Goal: Transaction & Acquisition: Purchase product/service

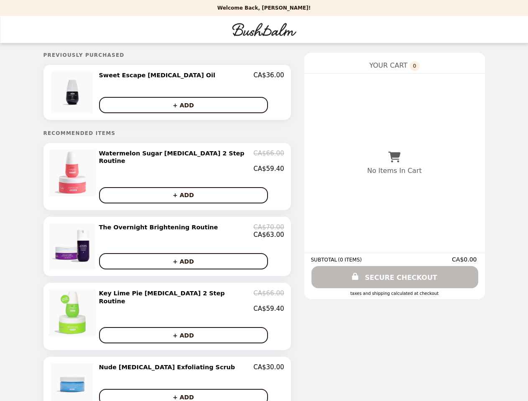
click at [86, 93] on img at bounding box center [73, 92] width 44 height 42
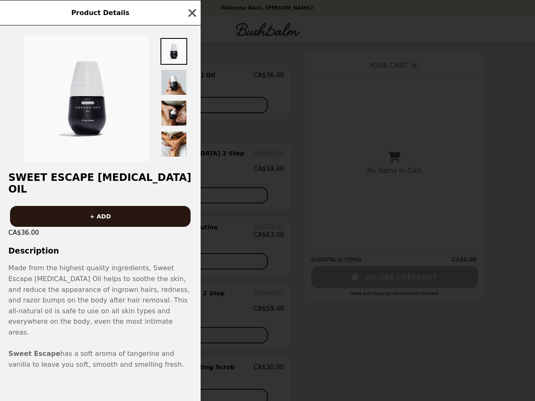
click at [191, 76] on div "Product Details Sweet Escape [MEDICAL_DATA] Oil + ADD CA$36.00 Description Made…" at bounding box center [267, 200] width 535 height 401
click at [191, 106] on div at bounding box center [100, 94] width 201 height 138
click at [86, 161] on img at bounding box center [86, 98] width 125 height 125
click at [191, 160] on div "Product Details Sweet Escape [MEDICAL_DATA] Oil + ADD CA$36.00 Description Made…" at bounding box center [267, 200] width 535 height 401
click at [191, 191] on button "+ ADD" at bounding box center [183, 195] width 169 height 16
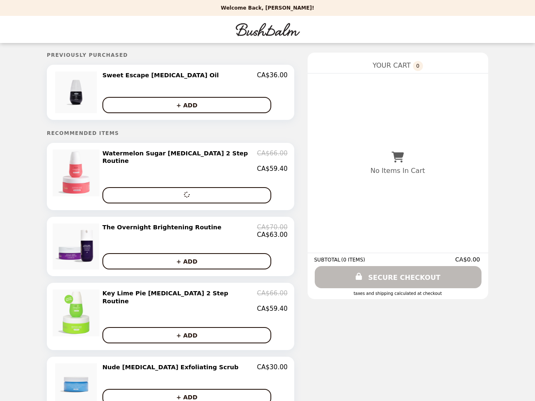
click at [86, 244] on img at bounding box center [77, 246] width 48 height 46
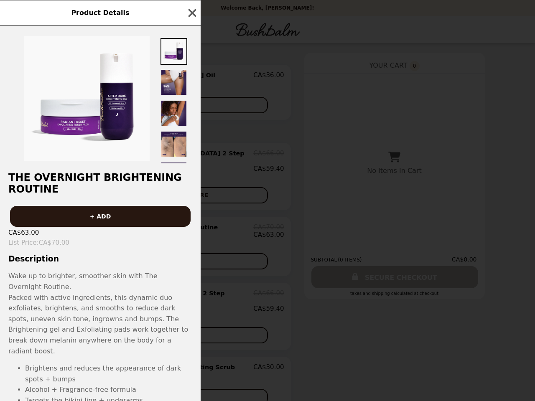
click at [191, 228] on div "Product Details The Overnight Brightening Routine + ADD CA$63.00 List Price : C…" at bounding box center [267, 200] width 535 height 401
click at [191, 260] on h3 "Description" at bounding box center [100, 258] width 201 height 9
click at [86, 312] on div "Product Details The Overnight Brightening Routine + ADD CA$63.00 List Price : C…" at bounding box center [267, 200] width 535 height 401
